Goal: Task Accomplishment & Management: Manage account settings

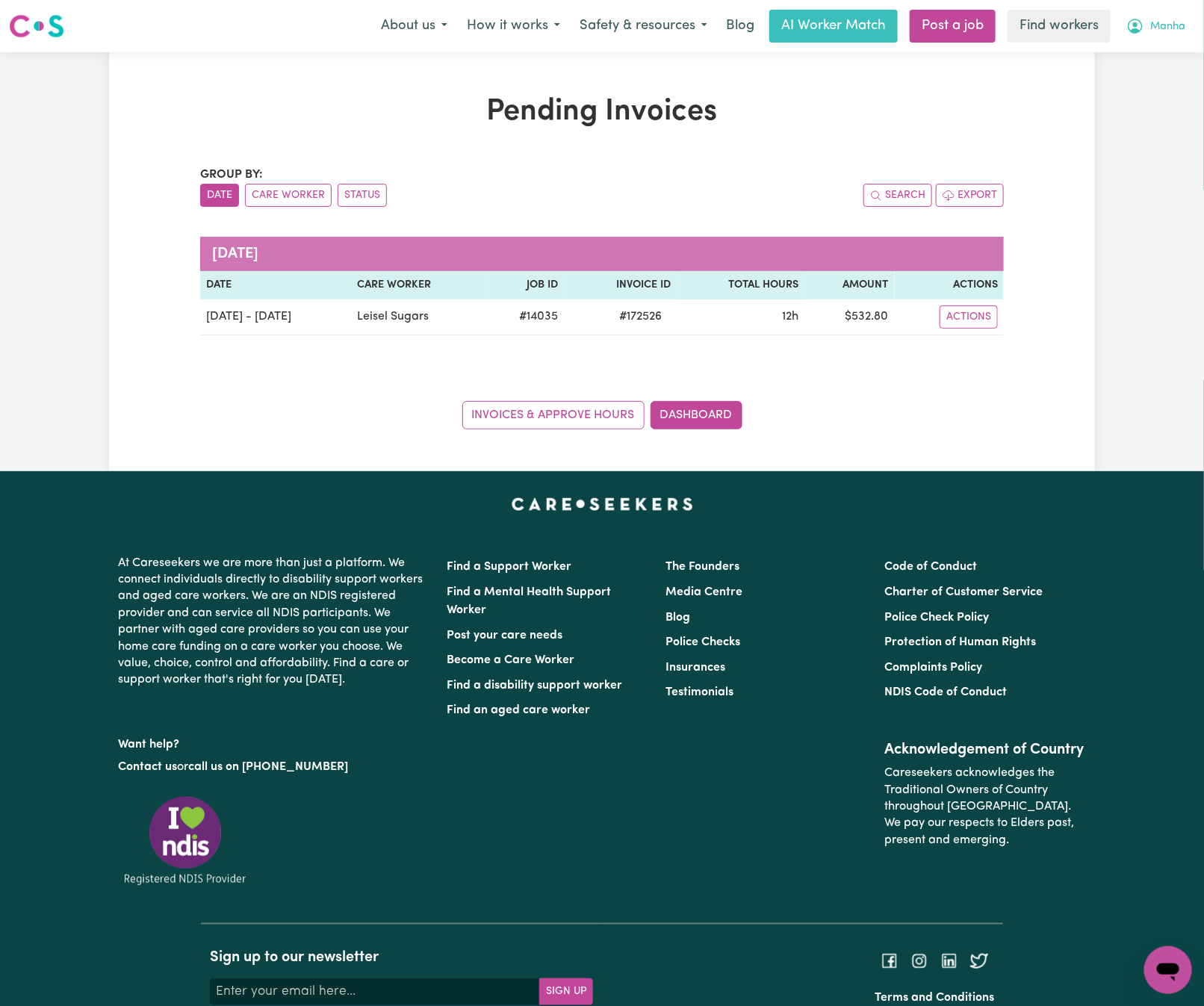
click at [1173, 17] on button "Manha" at bounding box center [1154, 27] width 78 height 32
click at [1170, 83] on link "Logout" at bounding box center [1135, 85] width 118 height 29
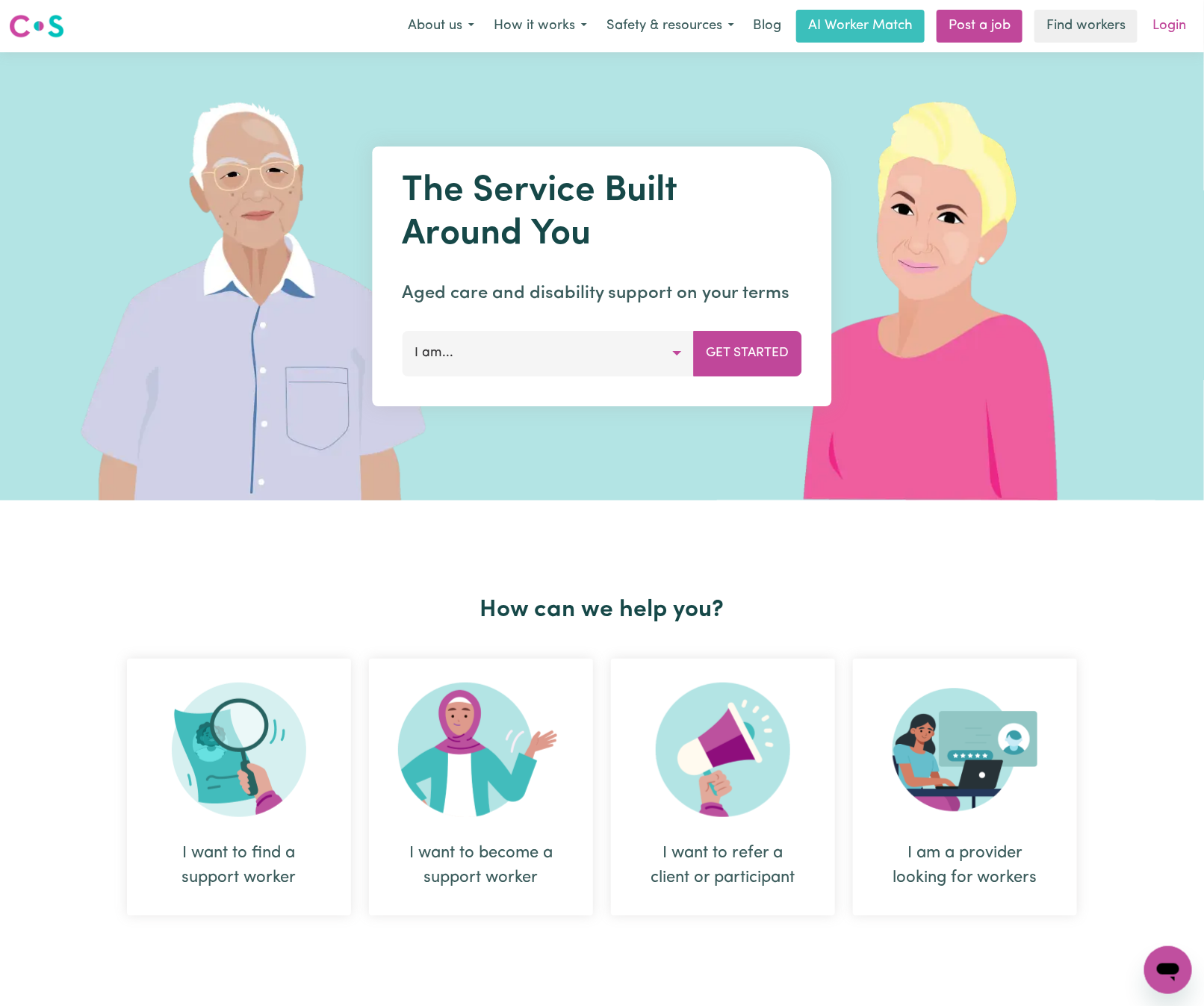
click at [1170, 11] on link "Login" at bounding box center [1168, 26] width 51 height 33
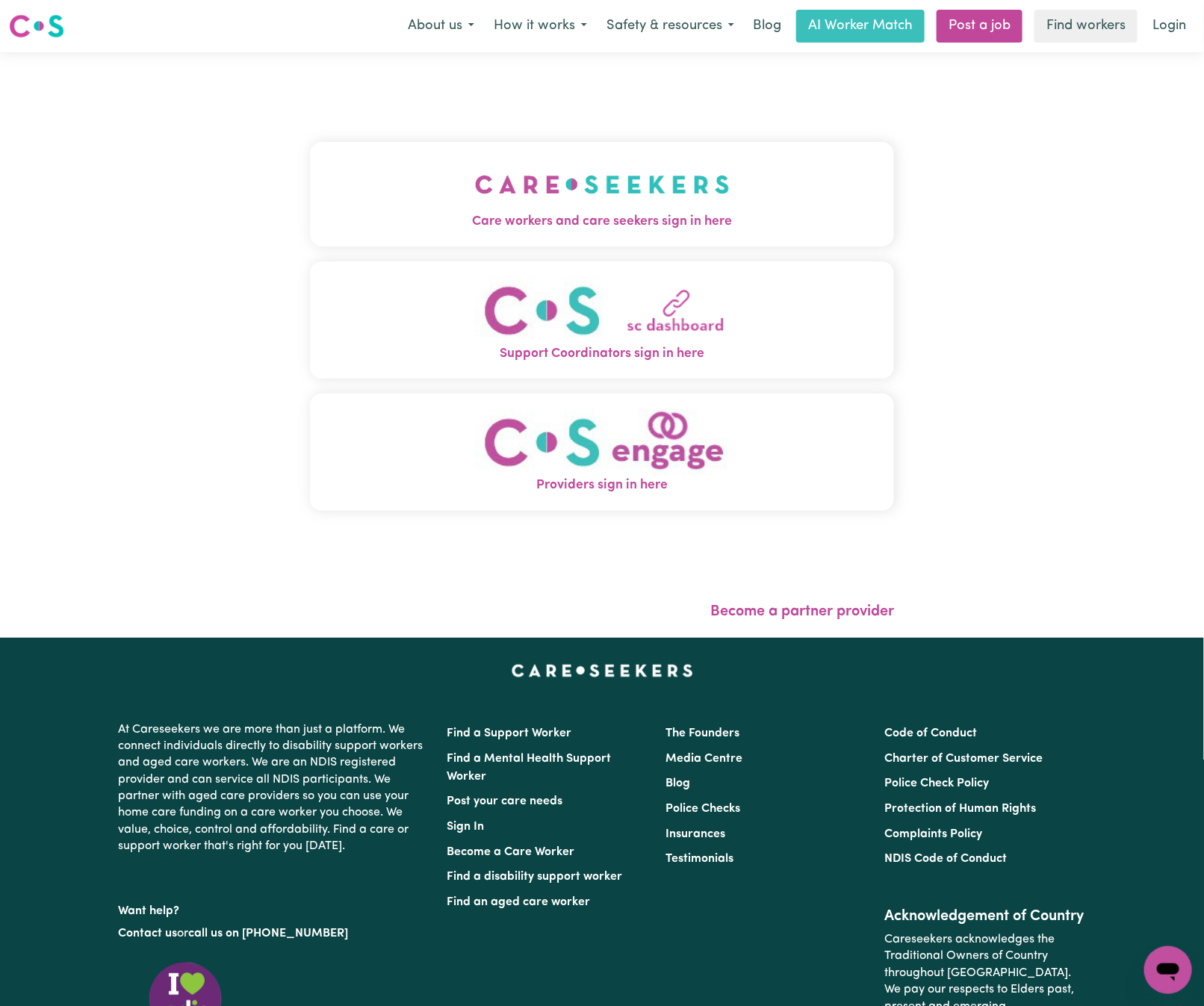
click at [402, 238] on button "Care workers and care seekers sign in here" at bounding box center [602, 194] width 584 height 105
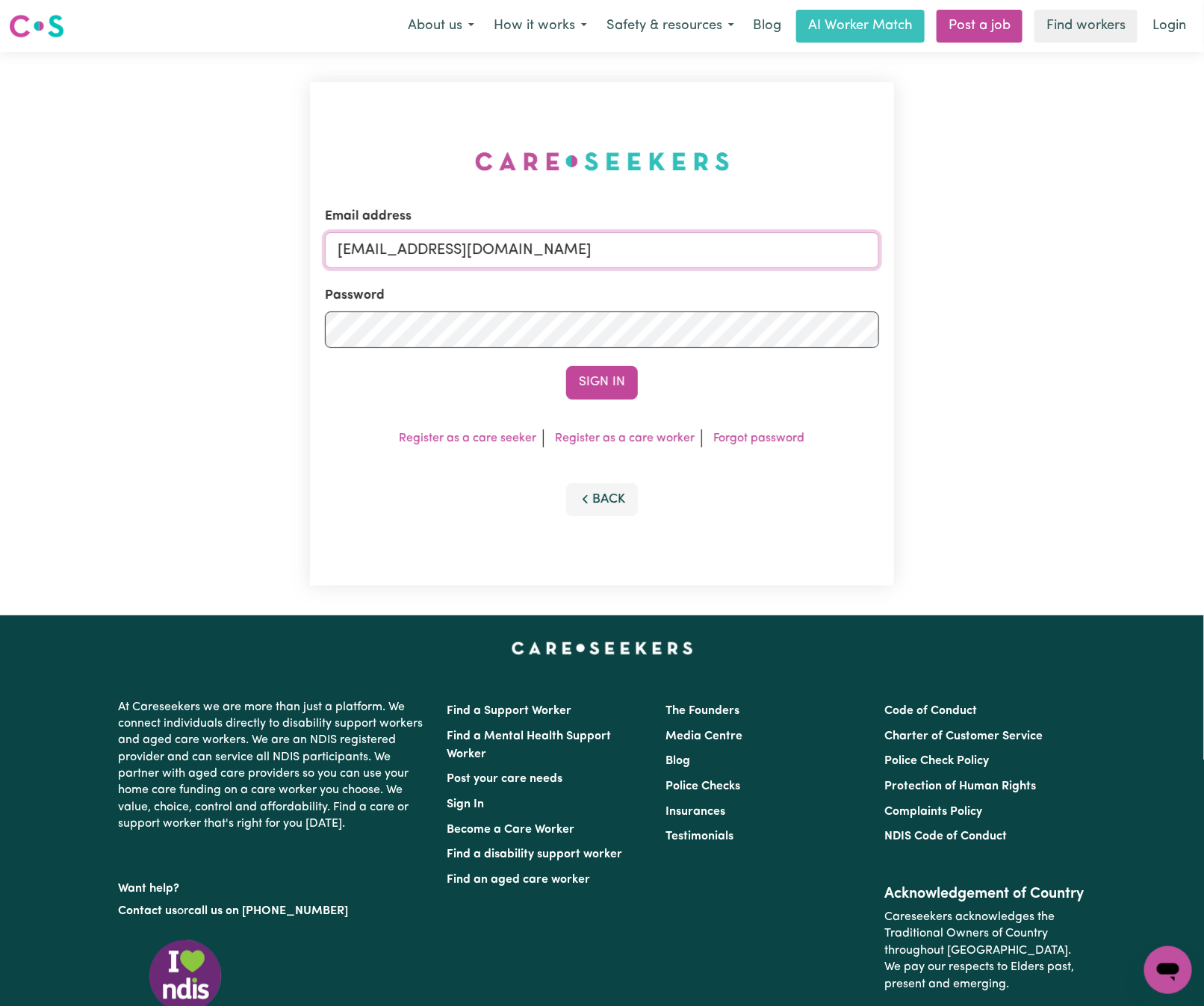
drag, startPoint x: 417, startPoint y: 249, endPoint x: 1190, endPoint y: 255, distance: 773.0
click at [1188, 253] on div "Email address [EMAIL_ADDRESS][DOMAIN_NAME] Password Sign In Register as a care …" at bounding box center [602, 334] width 1204 height 563
paste input "[EMAIL_ADDRESS][DOMAIN_NAME]"
type input "superuser~[EMAIL_ADDRESS][DOMAIN_NAME]"
click at [566, 365] on button "Sign In" at bounding box center [602, 381] width 71 height 33
